Goal: Communication & Community: Answer question/provide support

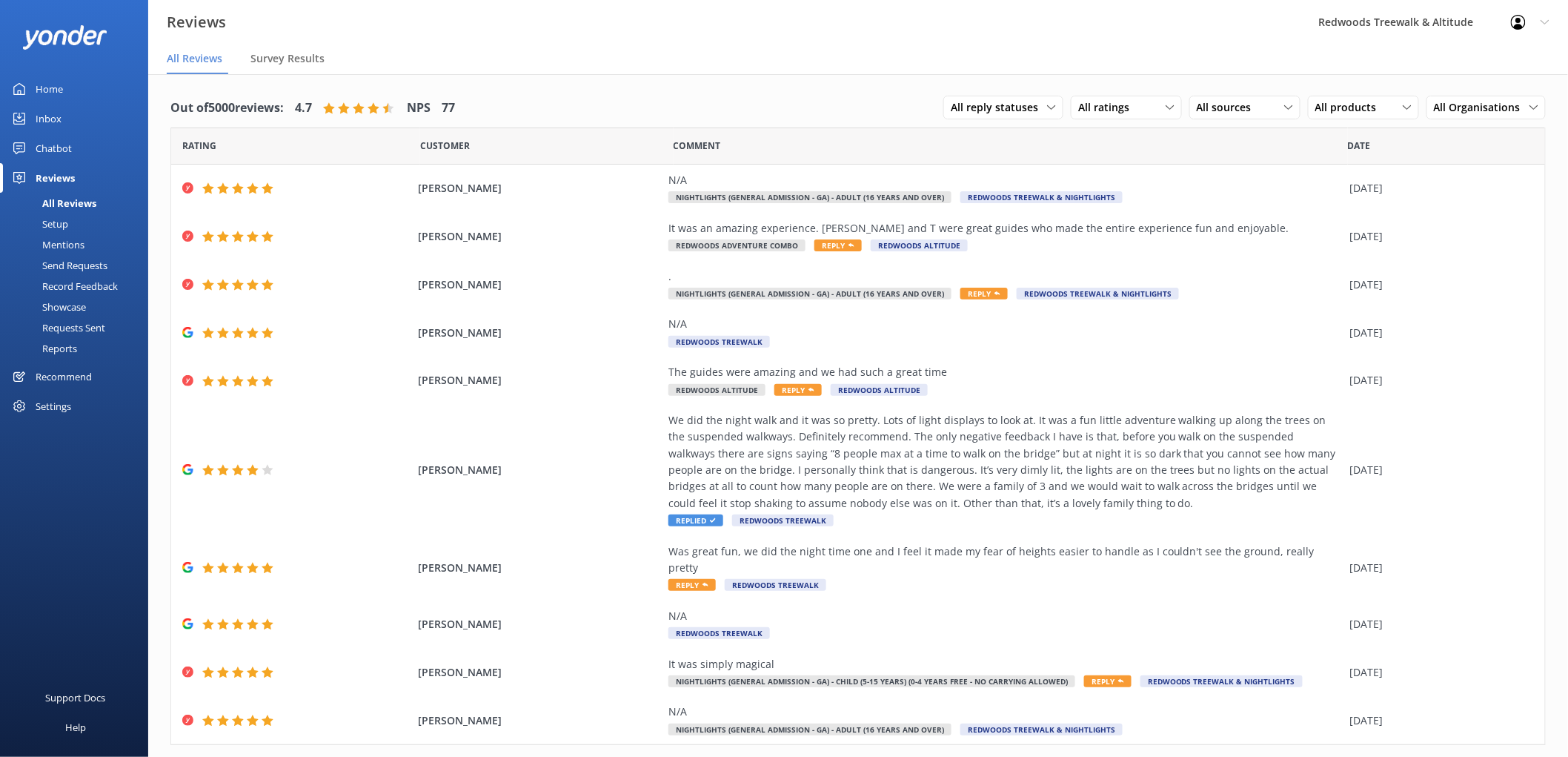
click at [65, 113] on link "Inbox" at bounding box center [74, 119] width 148 height 30
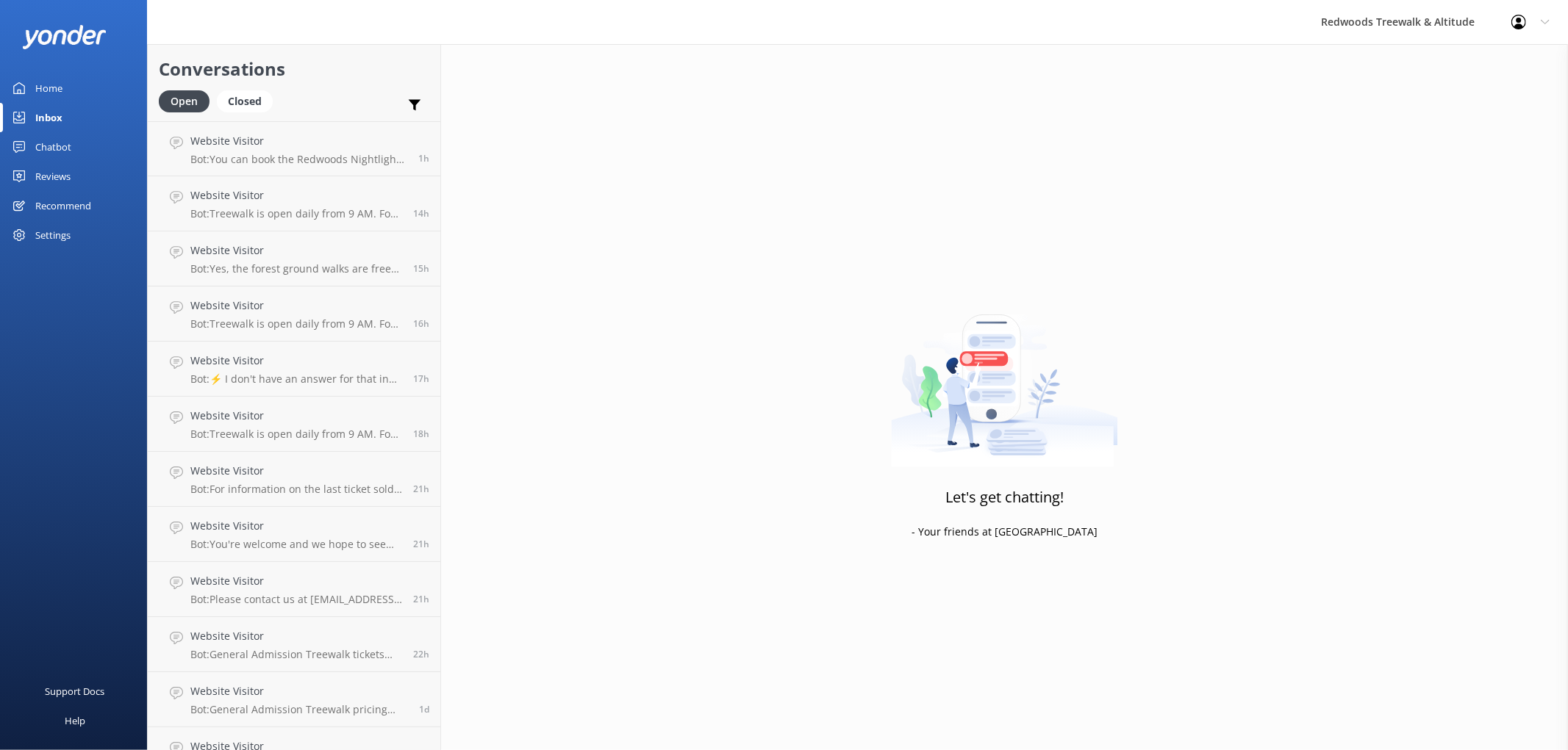
click at [47, 177] on div "Reviews" at bounding box center [54, 176] width 36 height 30
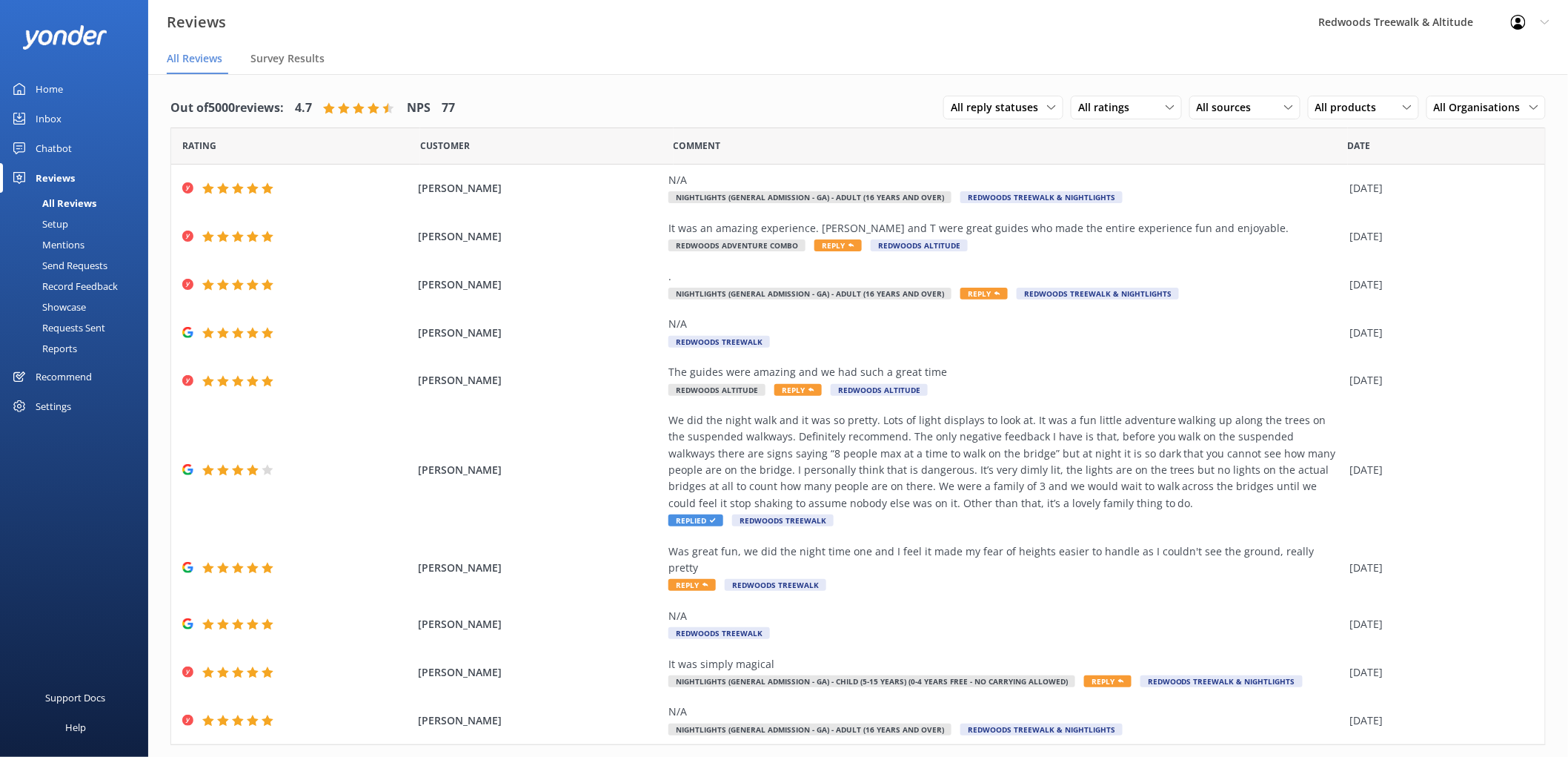
click at [50, 78] on div "Home" at bounding box center [49, 89] width 27 height 30
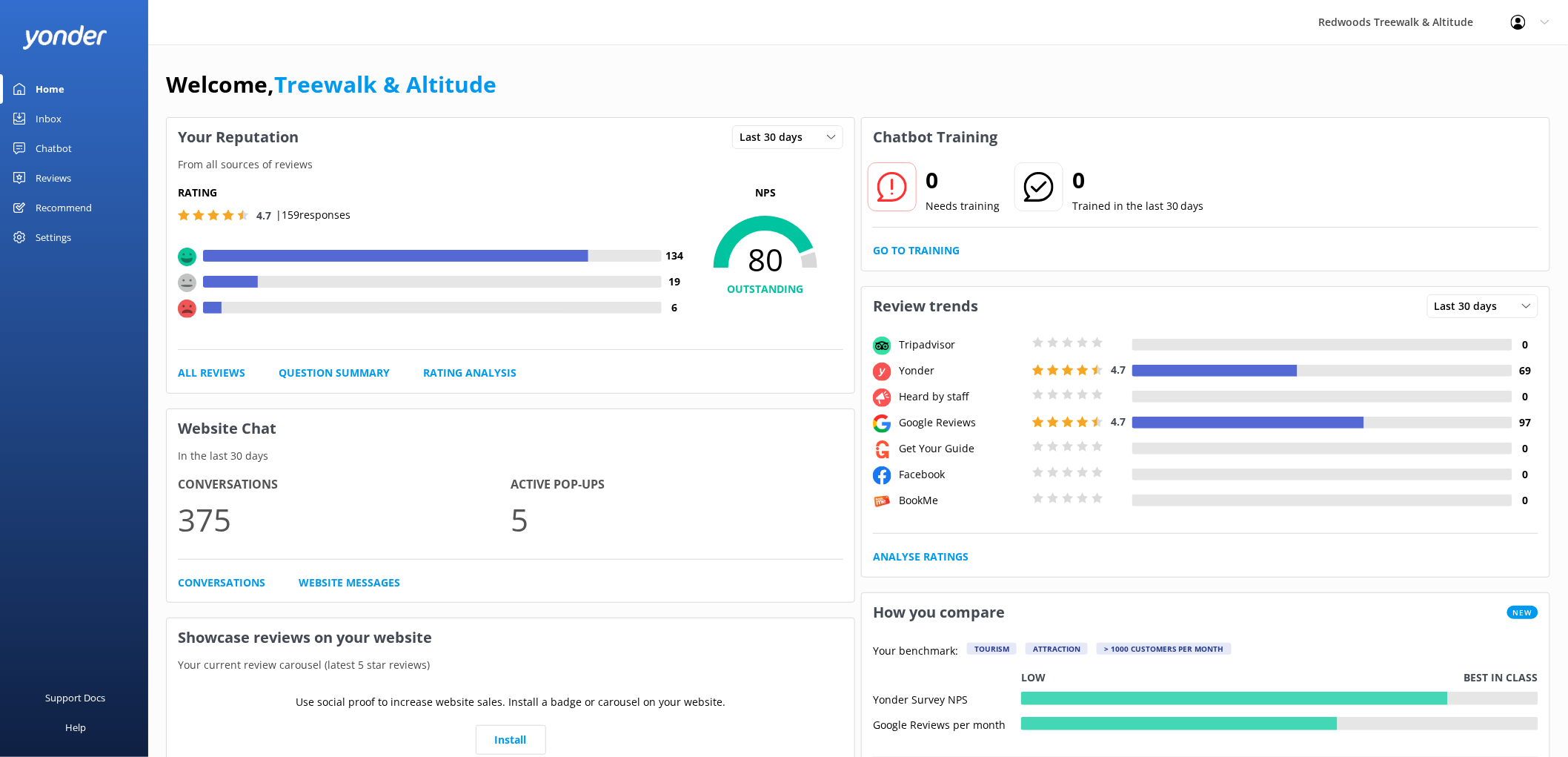
click at [53, 171] on div "Reviews" at bounding box center [54, 178] width 36 height 30
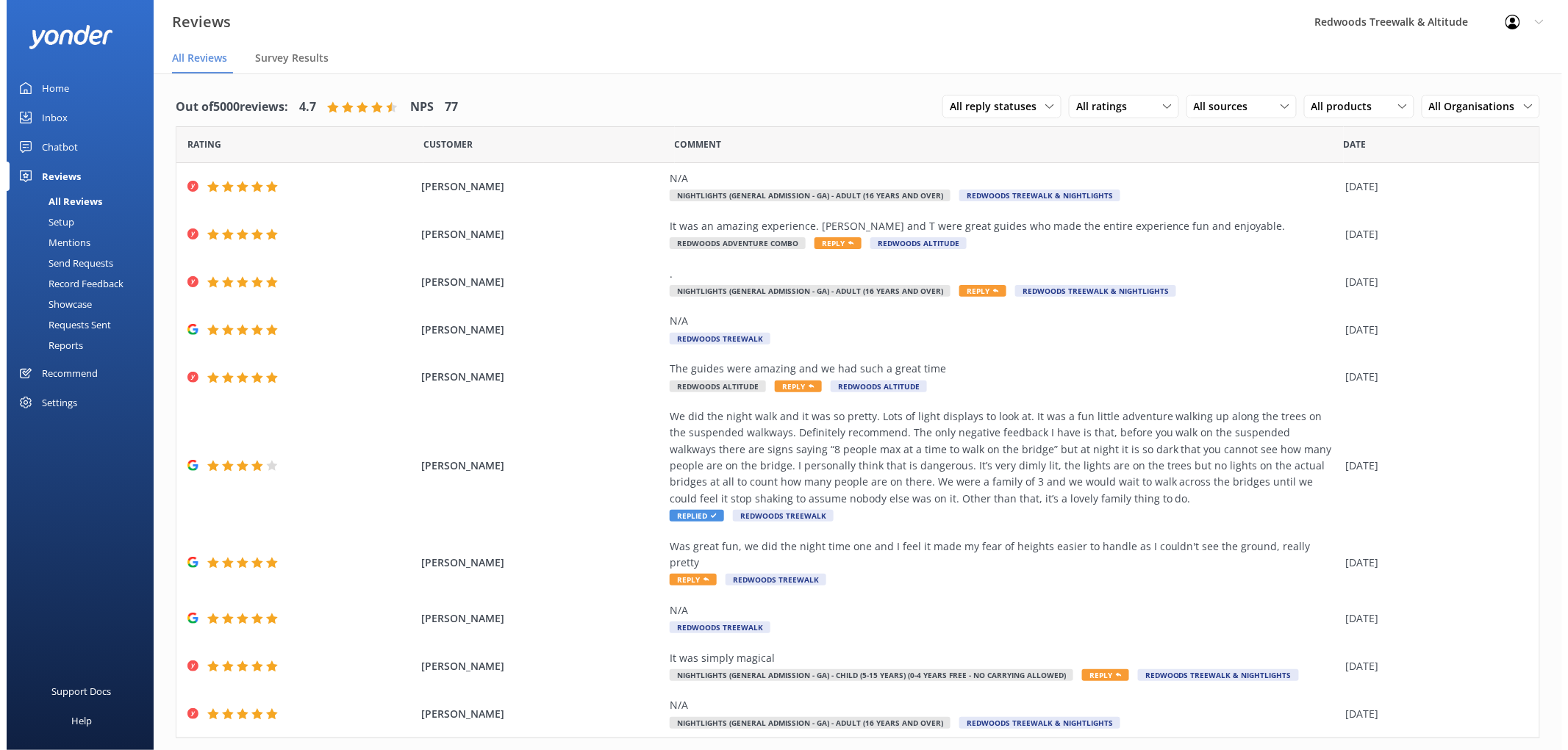
scroll to position [19, 0]
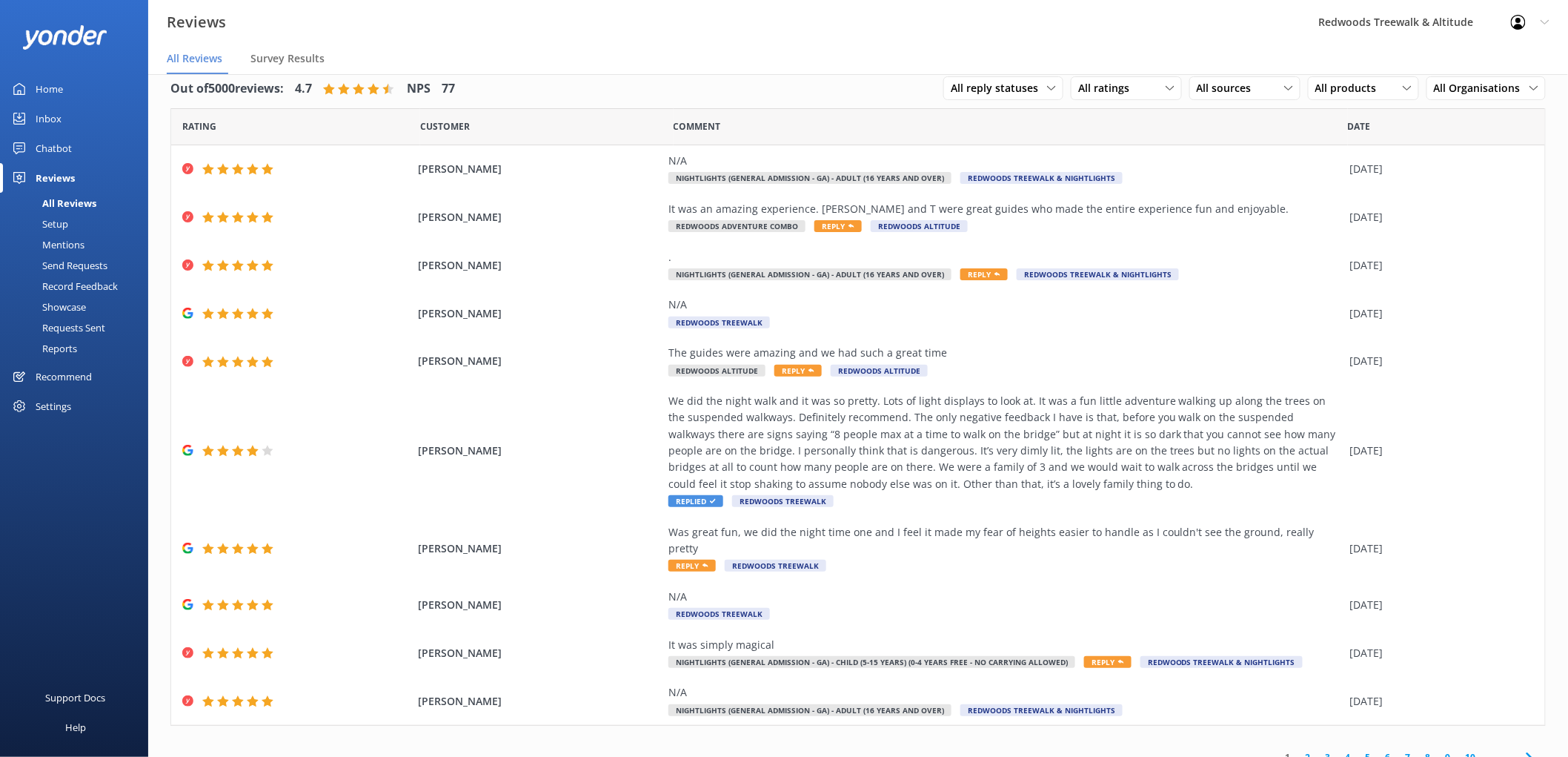
click at [53, 126] on div "Inbox" at bounding box center [49, 119] width 26 height 30
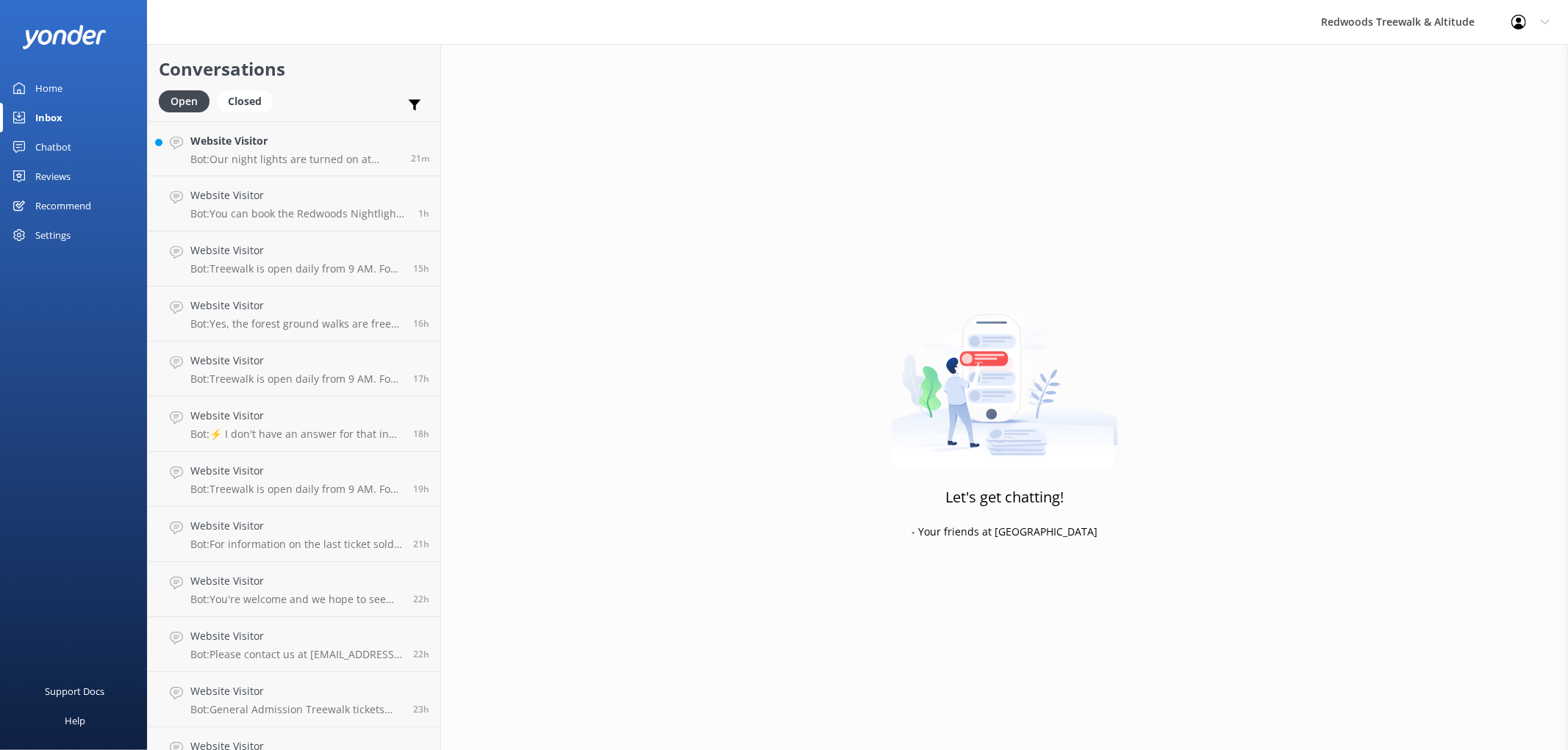
click at [53, 125] on div "Inbox" at bounding box center [49, 118] width 27 height 30
click at [238, 149] on h4 "Website Visitor" at bounding box center [294, 141] width 209 height 16
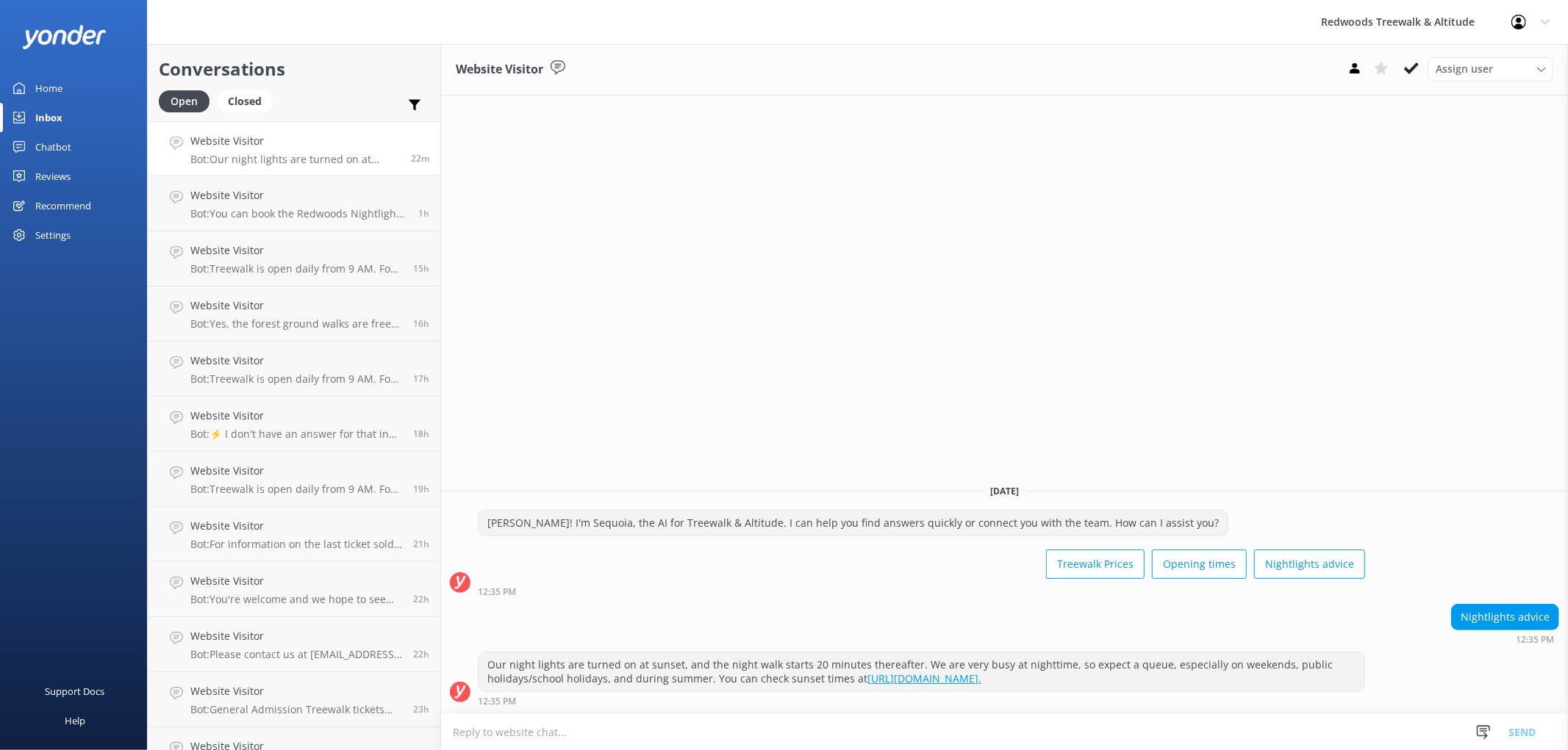
click at [88, 85] on link "Home" at bounding box center [73, 88] width 147 height 30
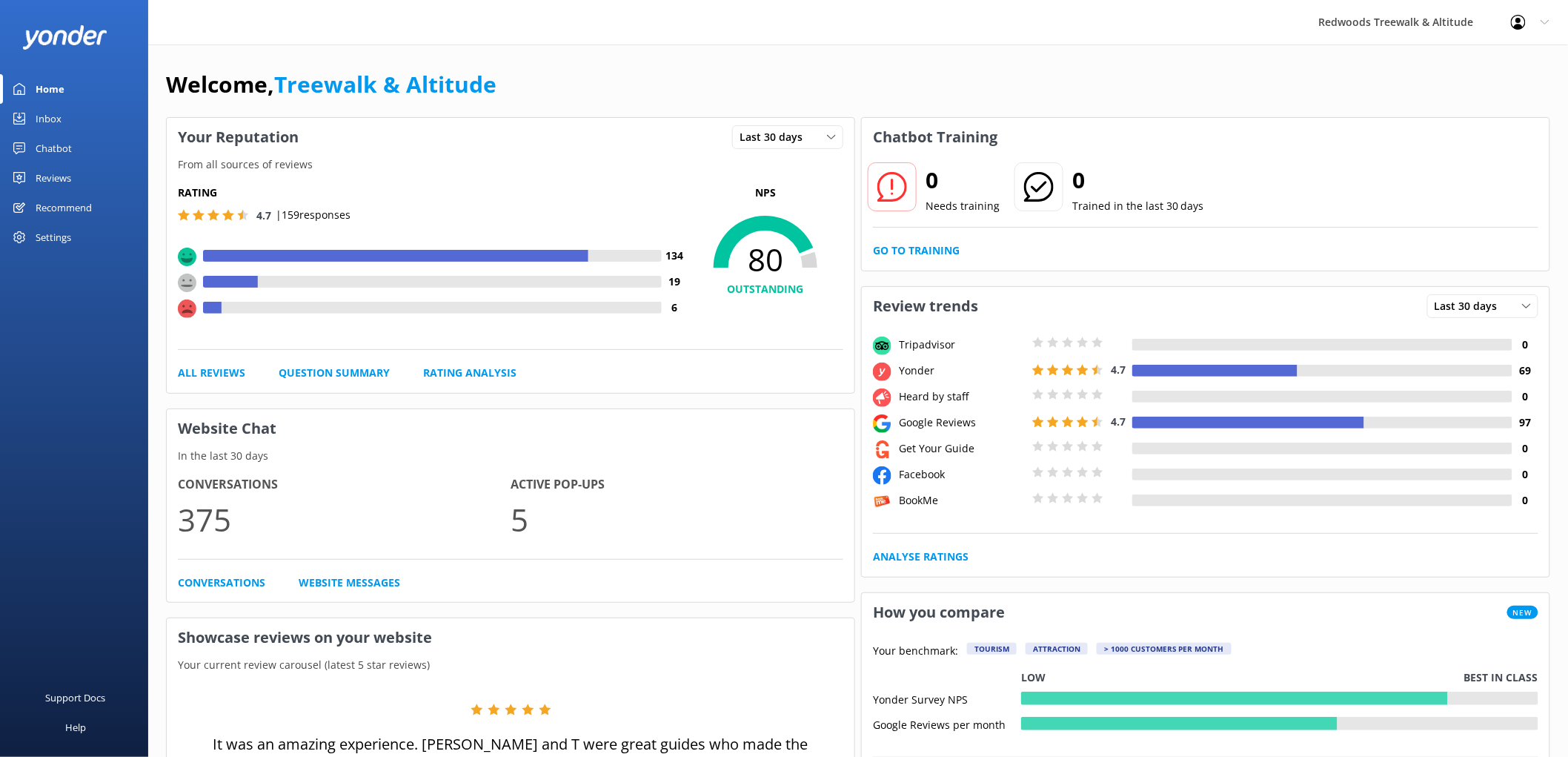
click at [39, 176] on div "Reviews" at bounding box center [54, 178] width 36 height 30
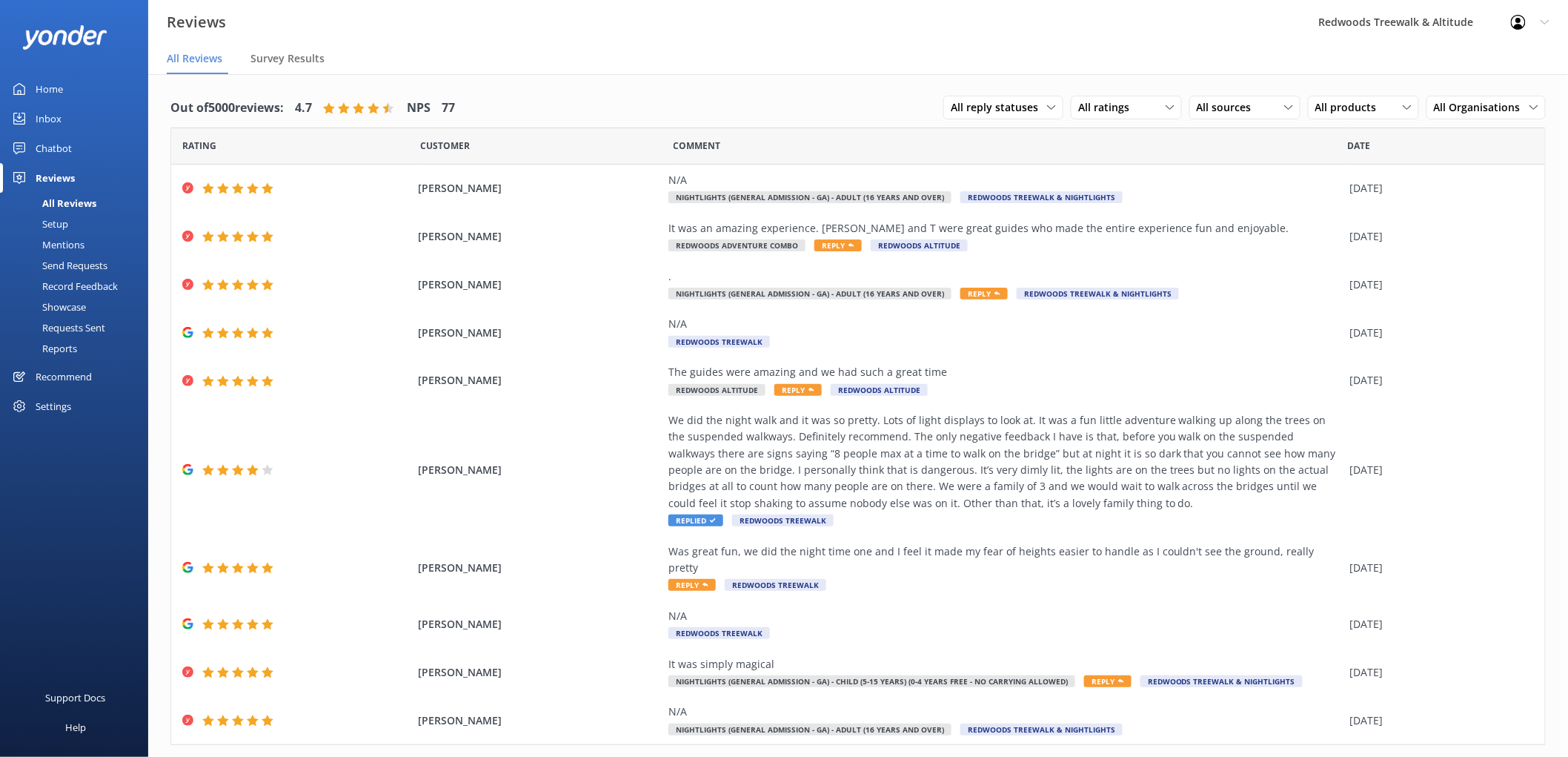
click at [56, 114] on div "Inbox" at bounding box center [49, 119] width 26 height 30
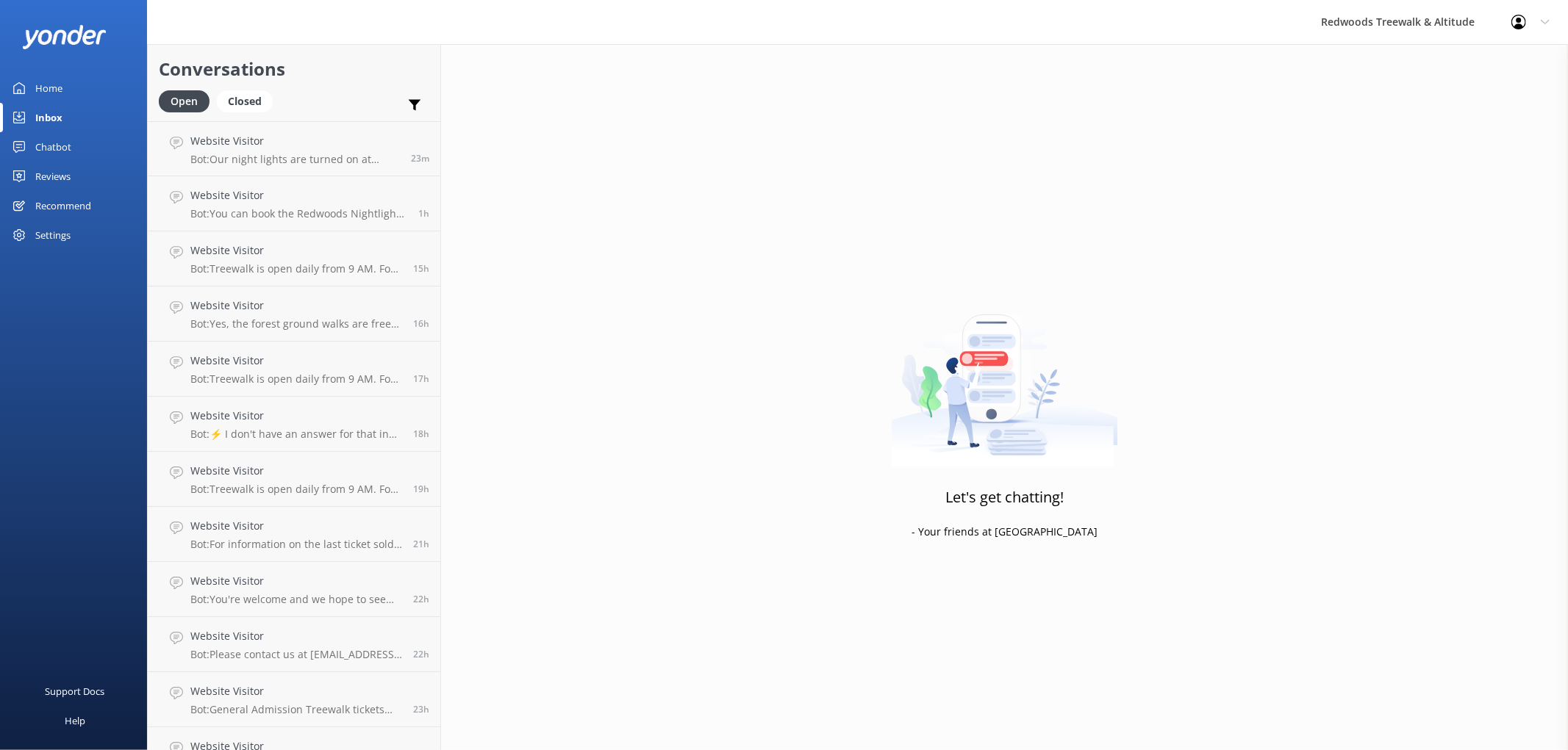
click at [56, 113] on div "Inbox" at bounding box center [49, 118] width 27 height 30
click at [70, 94] on link "Home" at bounding box center [73, 88] width 147 height 30
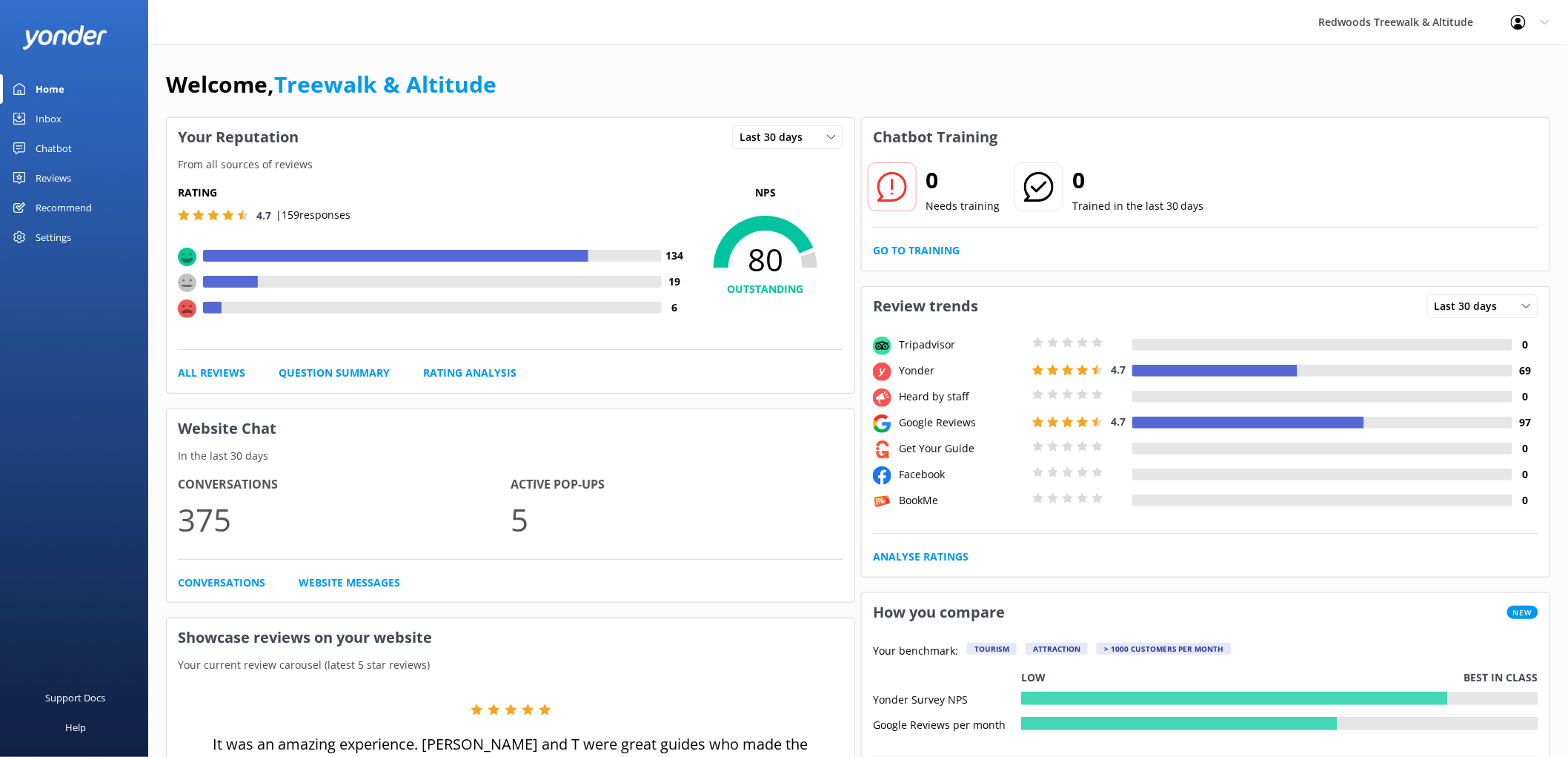
click at [82, 168] on link "Reviews" at bounding box center [74, 178] width 148 height 30
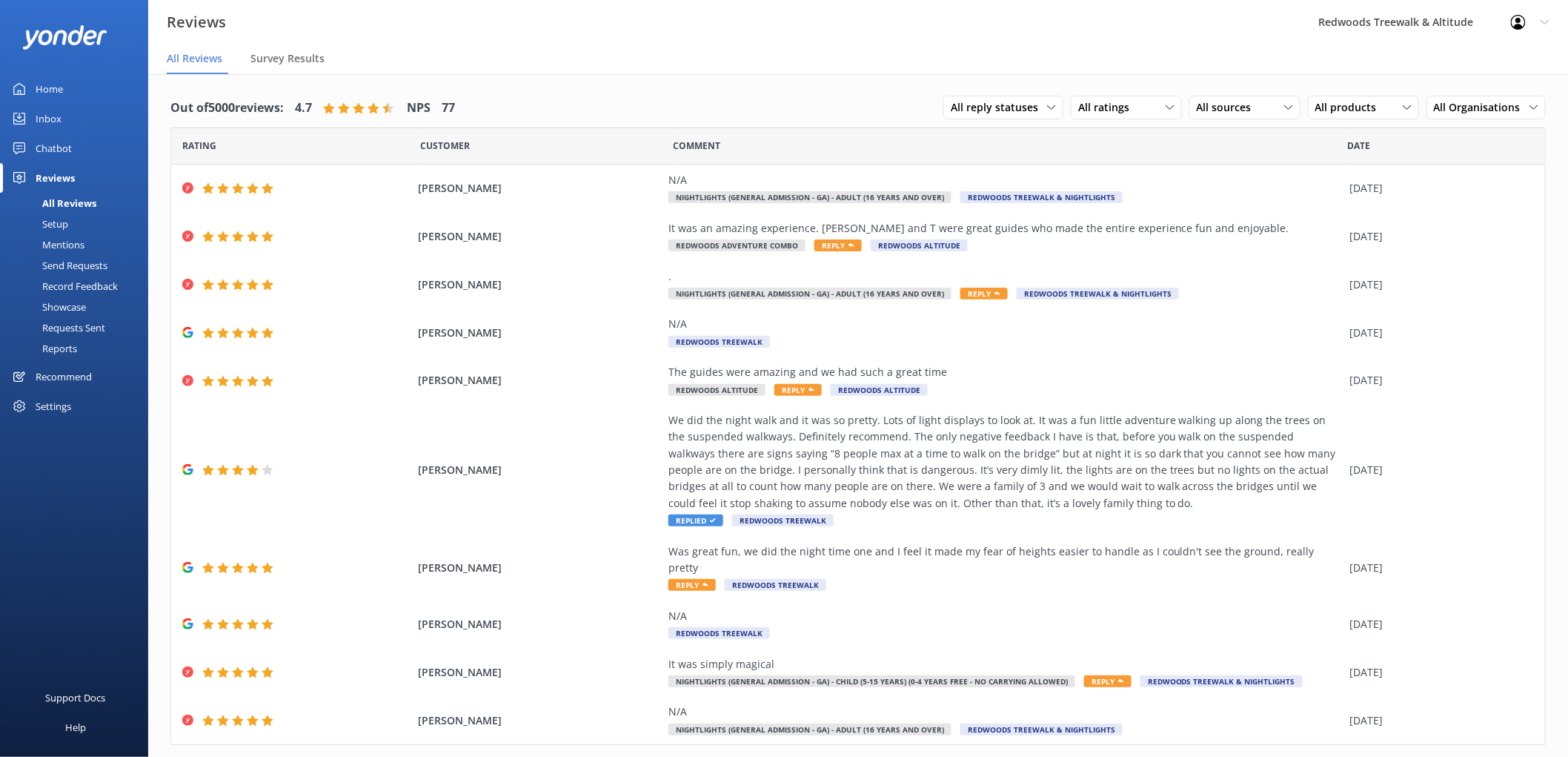
click at [67, 119] on link "Inbox" at bounding box center [74, 119] width 148 height 30
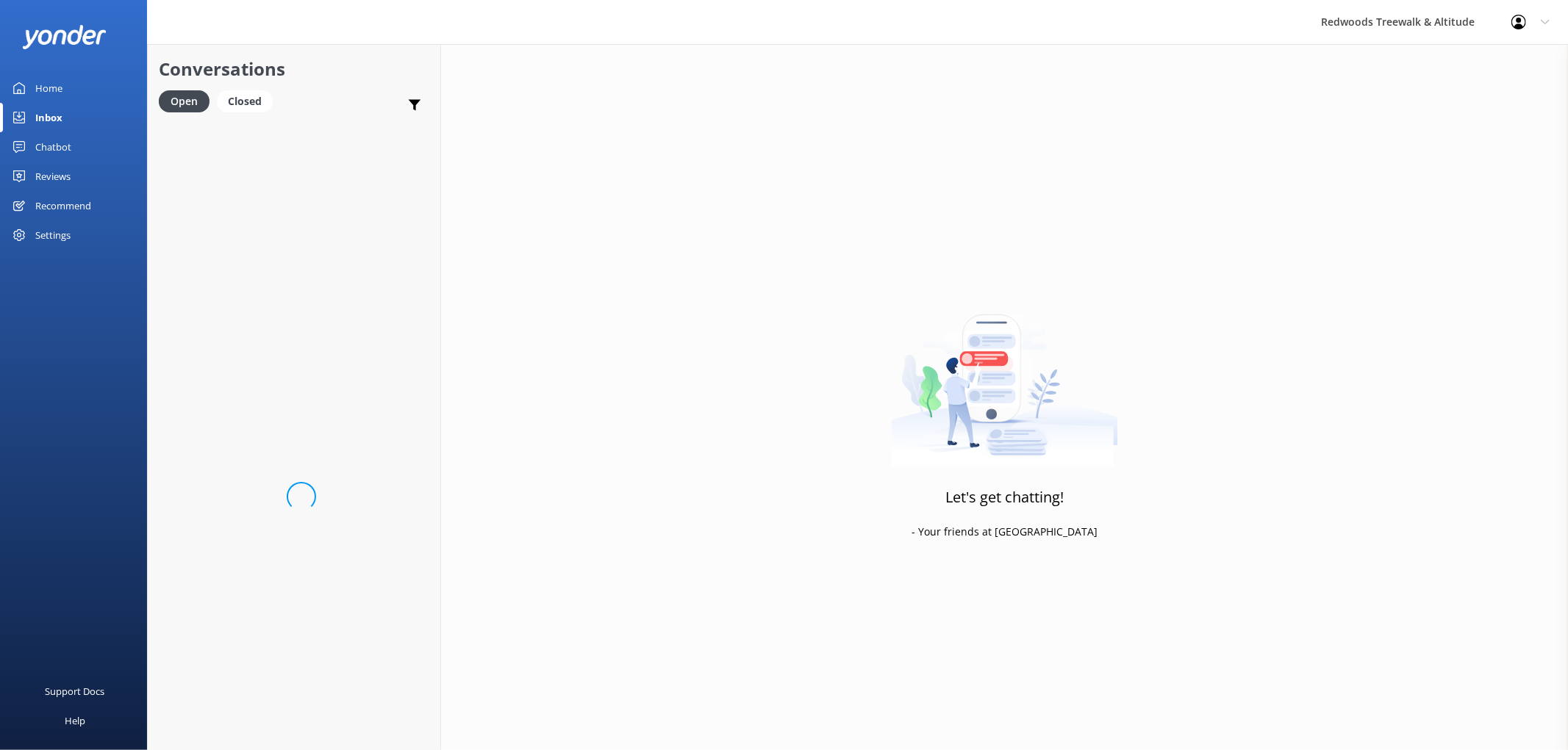
click at [66, 118] on link "Inbox" at bounding box center [73, 118] width 147 height 30
